Goal: Task Accomplishment & Management: Complete application form

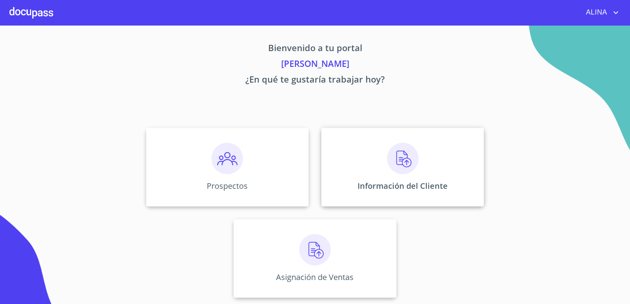
click at [361, 158] on div "Información del Cliente" at bounding box center [402, 167] width 163 height 79
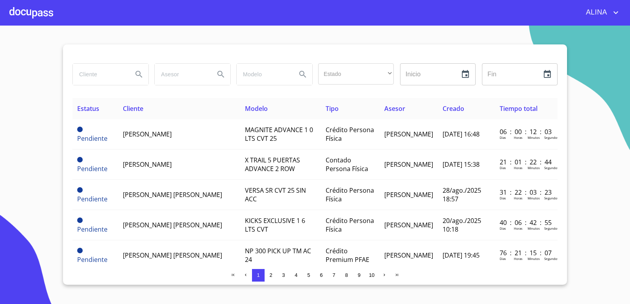
click at [109, 76] on input "search" at bounding box center [100, 74] width 54 height 21
type input "ARCELIA"
click at [134, 76] on button "Search" at bounding box center [139, 74] width 19 height 19
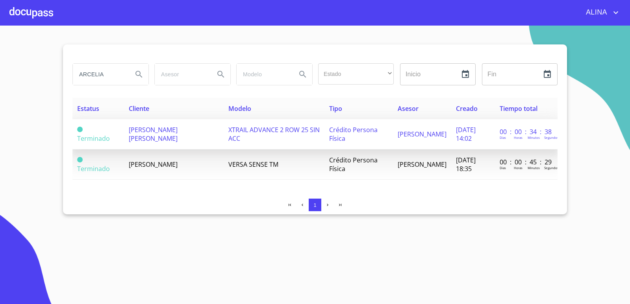
click at [157, 135] on span "[PERSON_NAME] [PERSON_NAME]" at bounding box center [153, 134] width 49 height 17
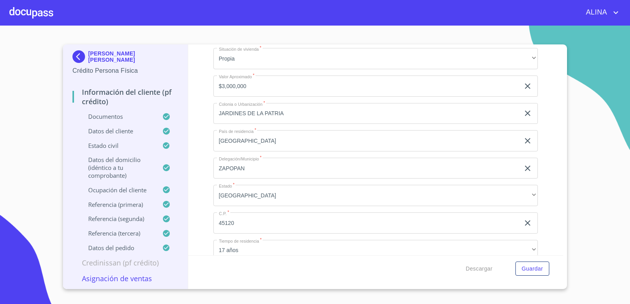
scroll to position [3111, 0]
copy p "[PERSON_NAME] [PERSON_NAME]"
drag, startPoint x: 125, startPoint y: 59, endPoint x: 88, endPoint y: 52, distance: 37.2
click at [88, 52] on p "[PERSON_NAME] [PERSON_NAME]" at bounding box center [133, 56] width 90 height 13
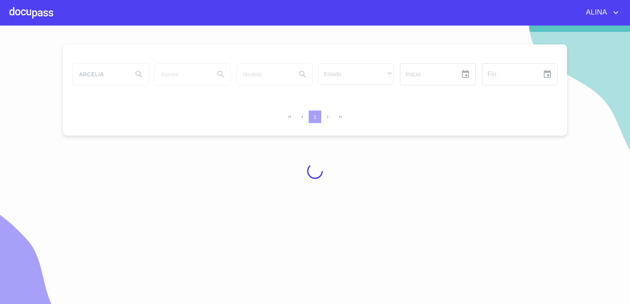
click at [38, 17] on div at bounding box center [31, 12] width 44 height 25
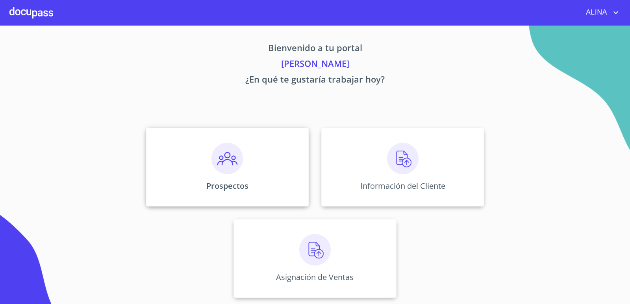
click at [281, 168] on div "Prospectos" at bounding box center [227, 167] width 163 height 79
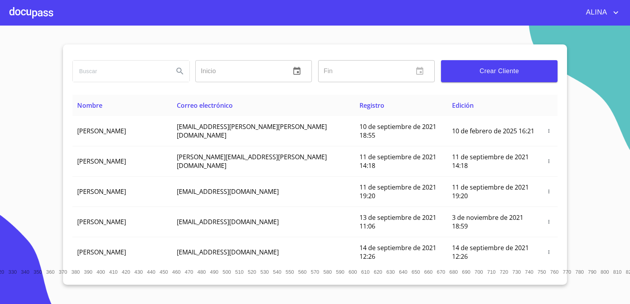
click at [87, 78] on input "search" at bounding box center [120, 71] width 95 height 21
paste input "[PERSON_NAME] [PERSON_NAME]"
drag, startPoint x: 168, startPoint y: 72, endPoint x: 145, endPoint y: 72, distance: 23.2
click at [145, 72] on div "[PERSON_NAME] [PERSON_NAME]" at bounding box center [131, 71] width 117 height 21
click at [177, 75] on icon "Search" at bounding box center [179, 71] width 9 height 9
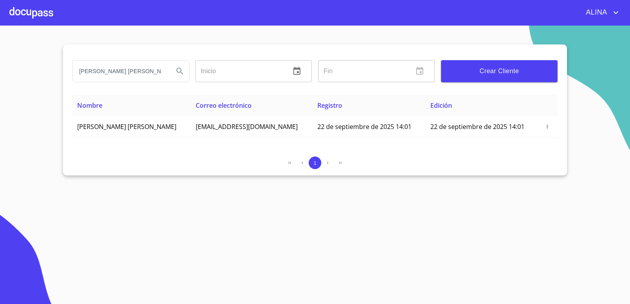
drag, startPoint x: 162, startPoint y: 73, endPoint x: 39, endPoint y: 96, distance: 125.4
click at [39, 96] on section "[PERSON_NAME] [PERSON_NAME] Inicio ​ Fin ​ Crear Cliente Nombre Correo electrón…" at bounding box center [315, 165] width 630 height 279
type input "N"
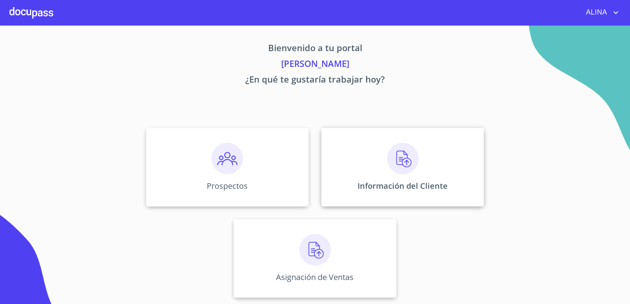
click at [371, 168] on div "Información del Cliente" at bounding box center [402, 167] width 163 height 79
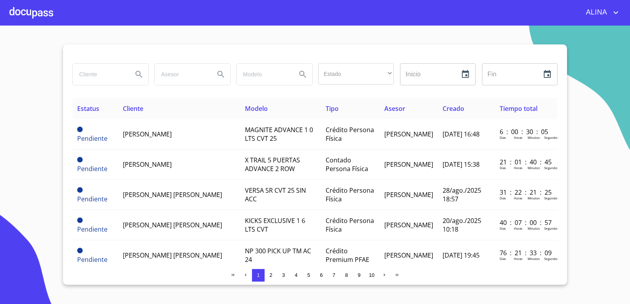
click at [121, 75] on input "search" at bounding box center [100, 74] width 54 height 21
type input "MARIA ARCELIA"
click at [138, 74] on icon "Search" at bounding box center [138, 74] width 9 height 9
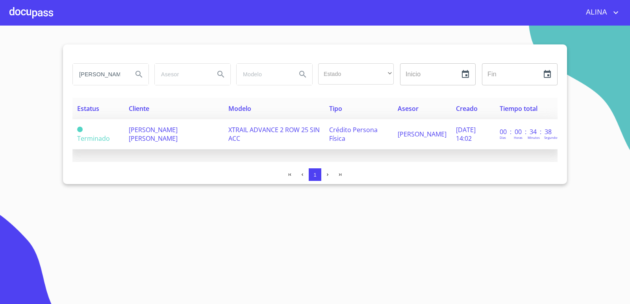
click at [130, 129] on span "[PERSON_NAME] [PERSON_NAME]" at bounding box center [153, 134] width 49 height 17
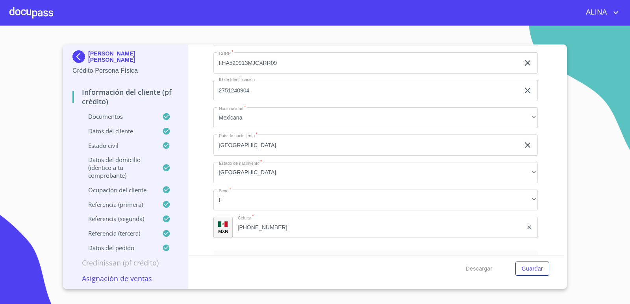
scroll to position [2678, 0]
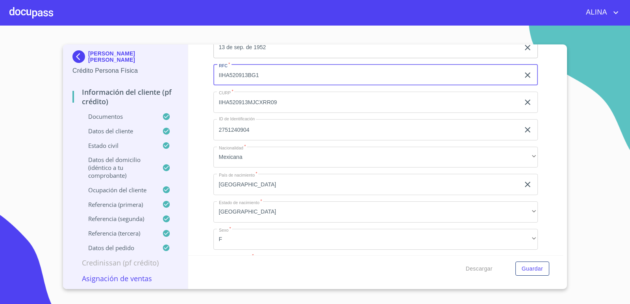
drag, startPoint x: 216, startPoint y: 76, endPoint x: 261, endPoint y: 77, distance: 44.9
click at [261, 77] on input "IIHA520913BG1" at bounding box center [366, 75] width 307 height 21
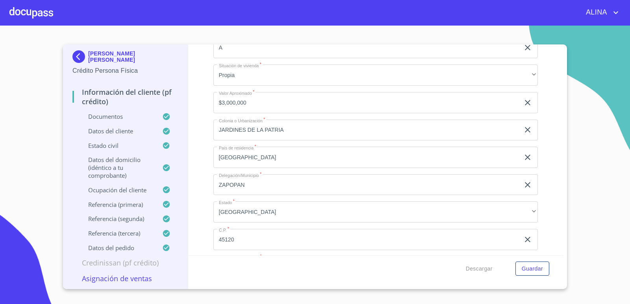
scroll to position [3111, 0]
